Goal: Transaction & Acquisition: Purchase product/service

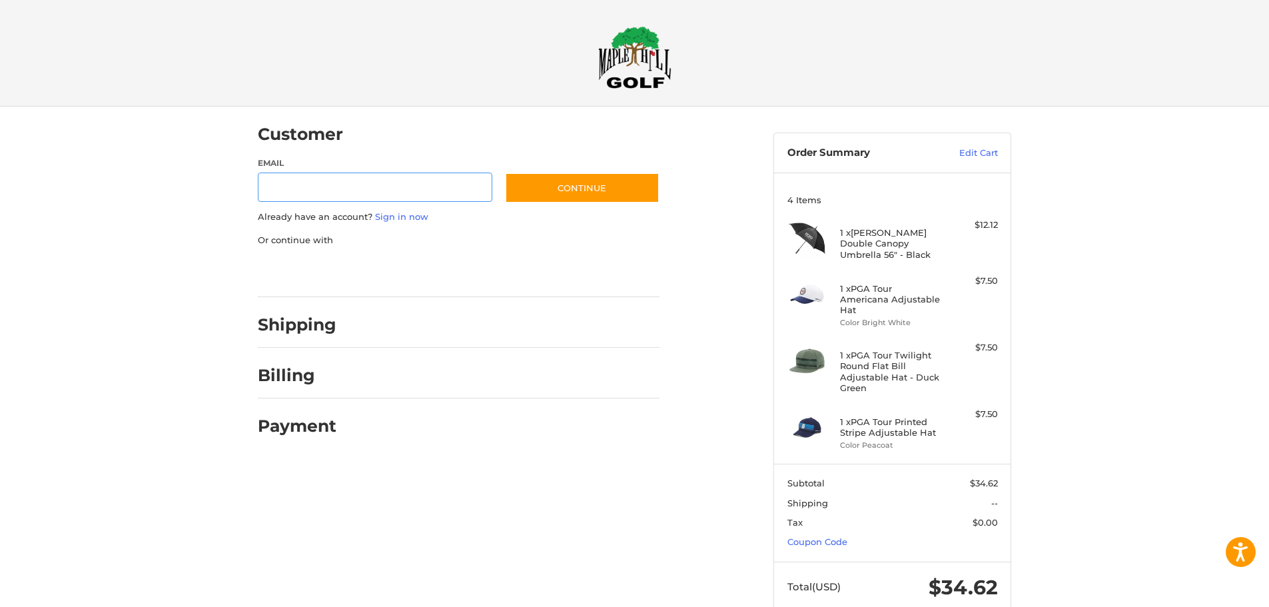
click at [459, 186] on input "Email" at bounding box center [375, 188] width 235 height 30
click at [493, 219] on p "Already have an account? Sign in now" at bounding box center [459, 217] width 402 height 13
click at [400, 218] on link "Sign in now" at bounding box center [401, 216] width 53 height 11
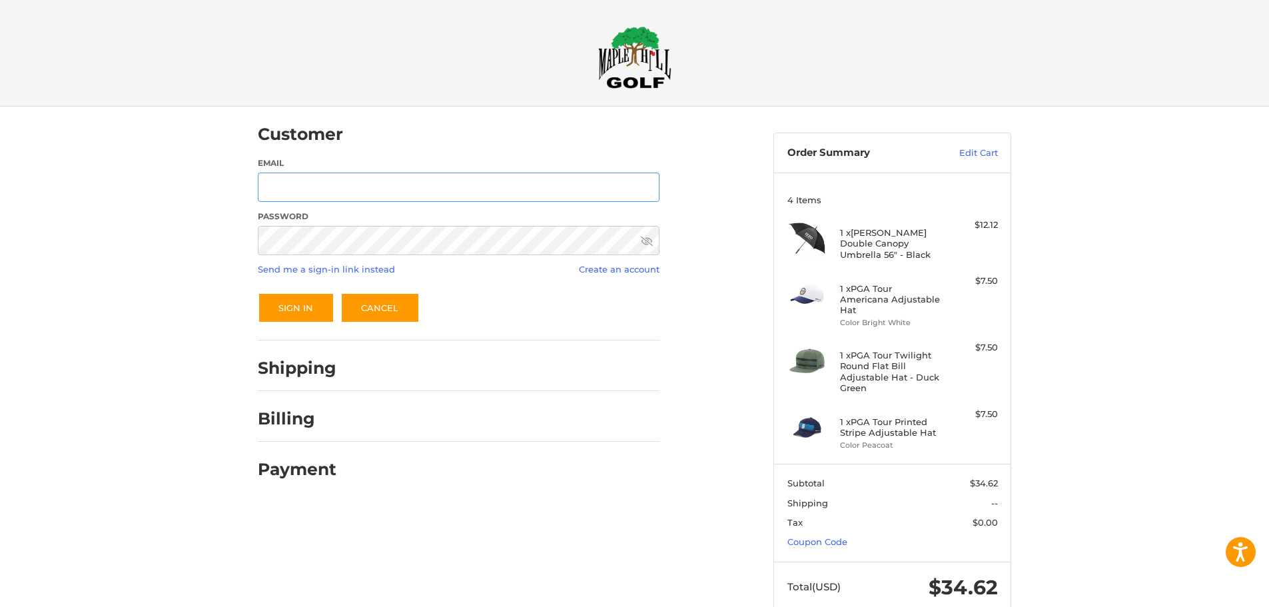
click at [415, 193] on input "Email" at bounding box center [459, 188] width 402 height 30
type input "**********"
click at [304, 272] on link "Send me a sign-in link instead" at bounding box center [326, 269] width 137 height 11
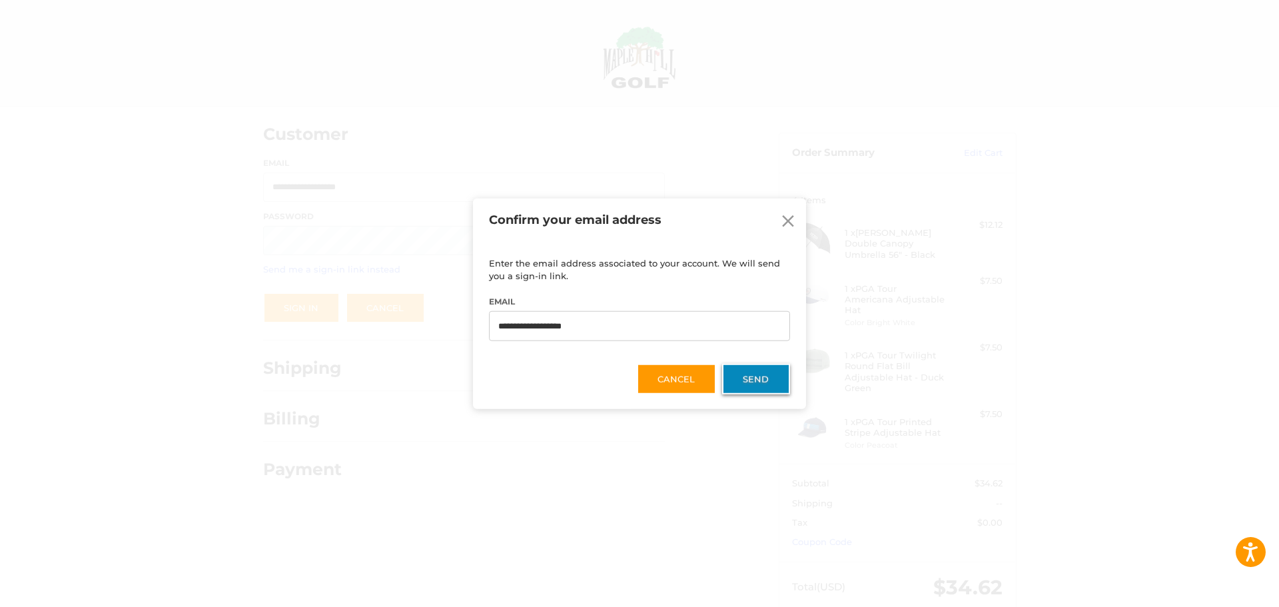
click at [741, 382] on button "Send" at bounding box center [756, 379] width 68 height 31
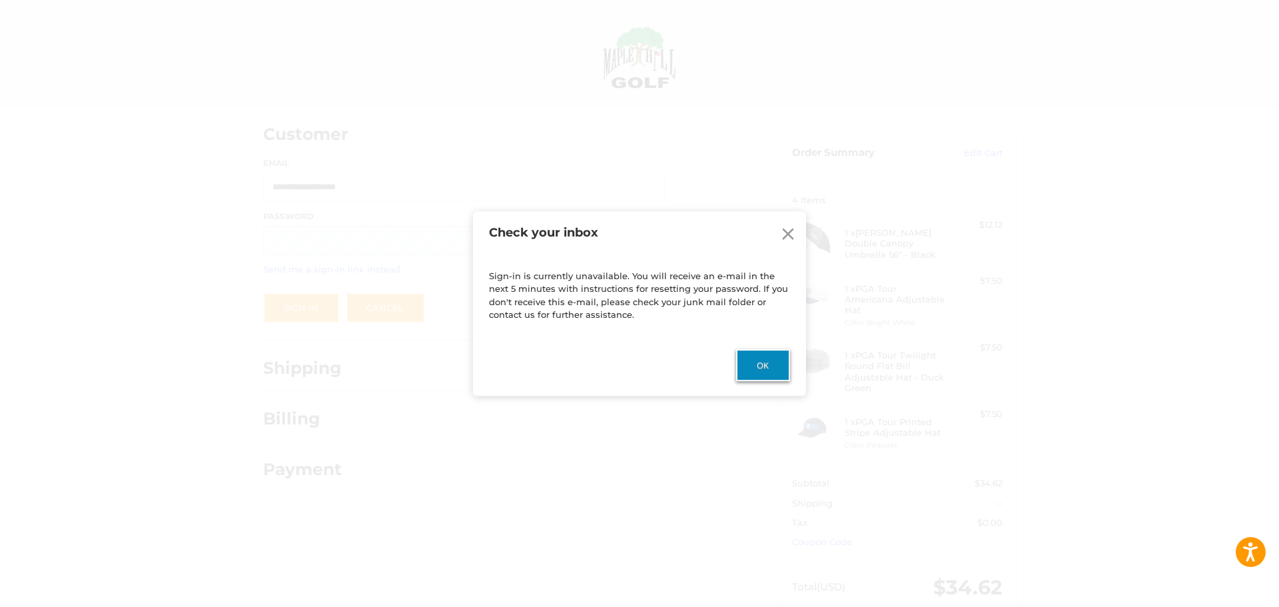
click at [749, 358] on button "Ok" at bounding box center [763, 365] width 54 height 32
